Goal: Task Accomplishment & Management: Use online tool/utility

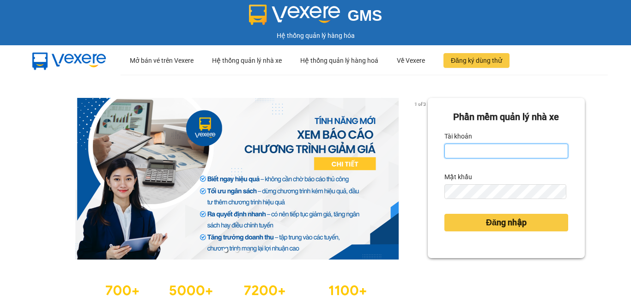
drag, startPoint x: 477, startPoint y: 153, endPoint x: 480, endPoint y: 158, distance: 6.2
click at [478, 153] on input "Tài khoản" at bounding box center [506, 151] width 124 height 15
type input "minh.caolam"
click at [482, 182] on div "Mật khẩu" at bounding box center [506, 176] width 124 height 15
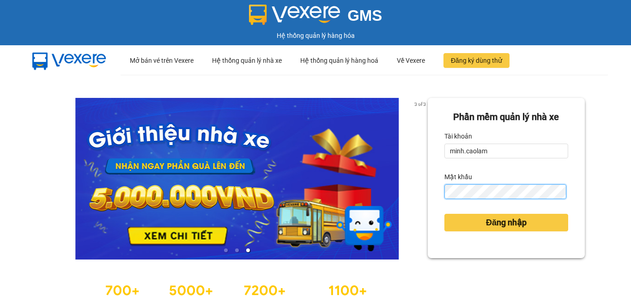
click at [444, 214] on button "Đăng nhập" at bounding box center [506, 223] width 124 height 18
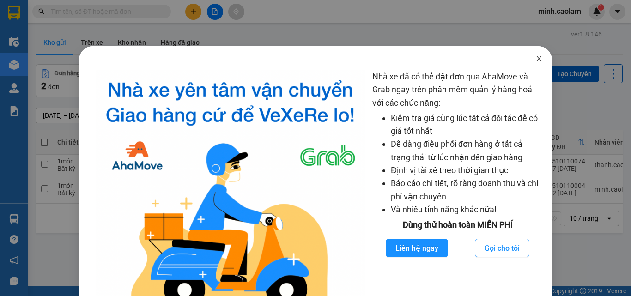
click at [536, 58] on icon "close" at bounding box center [538, 59] width 5 height 6
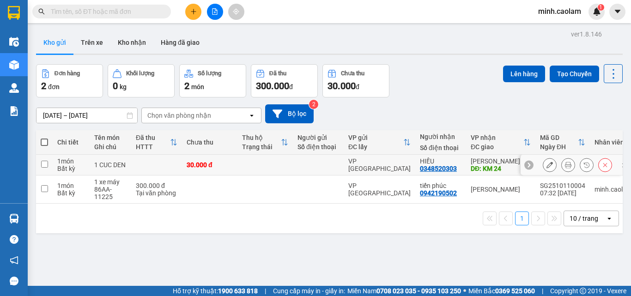
click at [188, 174] on td "30.000 đ" at bounding box center [209, 165] width 55 height 21
checkbox input "true"
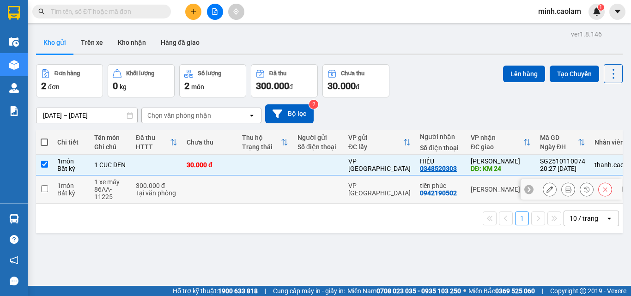
click at [183, 195] on td at bounding box center [209, 189] width 55 height 28
checkbox input "true"
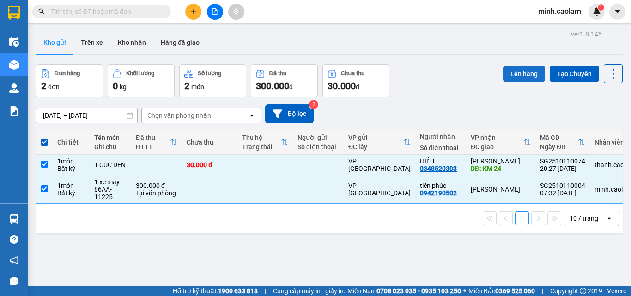
click at [514, 74] on button "Lên hàng" at bounding box center [524, 74] width 42 height 17
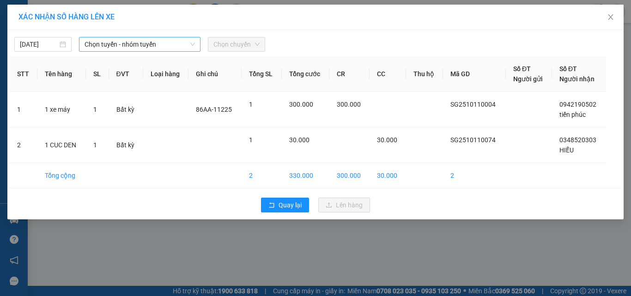
click at [122, 43] on span "Chọn tuyến - nhóm tuyến" at bounding box center [139, 44] width 110 height 14
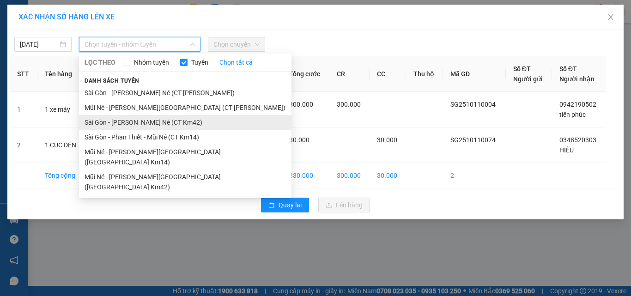
drag, startPoint x: 150, startPoint y: 123, endPoint x: 170, endPoint y: 99, distance: 31.1
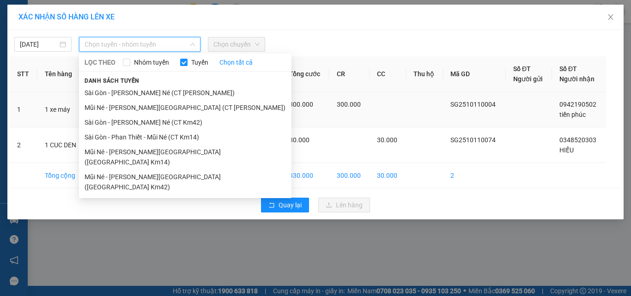
click at [150, 121] on li "Sài Gòn - [PERSON_NAME] Né (CT Km42)" at bounding box center [185, 122] width 212 height 15
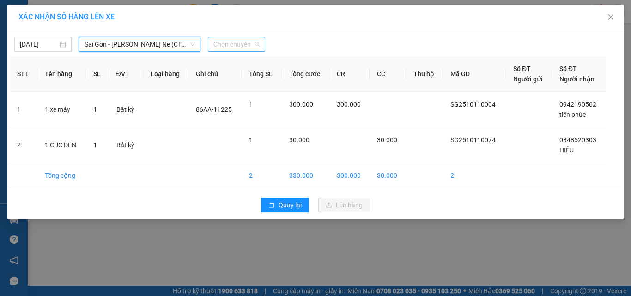
click at [235, 38] on span "Chọn chuyến" at bounding box center [236, 44] width 46 height 14
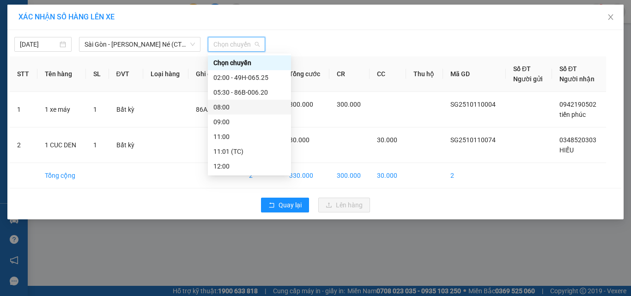
click at [244, 106] on div "08:00" at bounding box center [249, 107] width 72 height 10
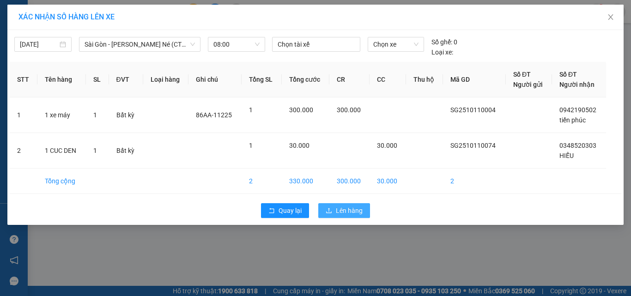
click at [345, 205] on button "Lên hàng" at bounding box center [344, 210] width 52 height 15
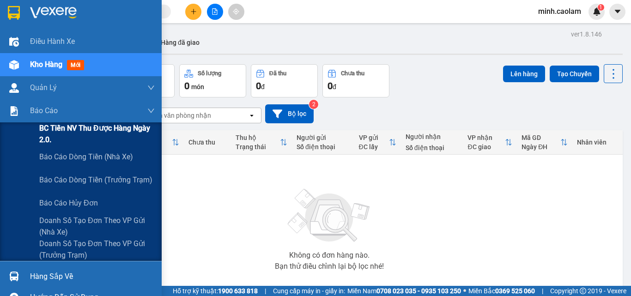
click at [48, 134] on span "BC Tiền NV thu được hàng ngày 2.0." at bounding box center [96, 133] width 115 height 23
